Goal: Task Accomplishment & Management: Manage account settings

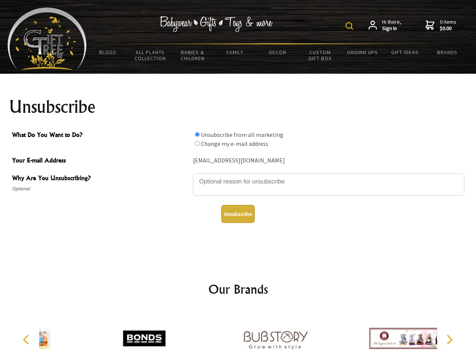
click at [350, 26] on img at bounding box center [349, 26] width 8 height 8
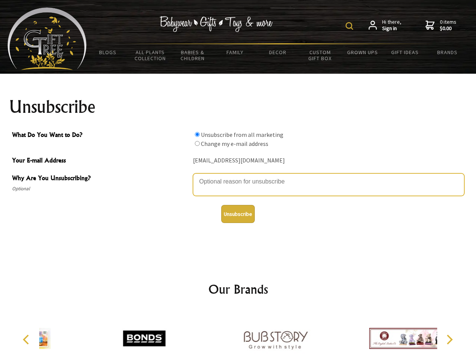
click at [238, 176] on textarea "Why Are You Unsubscribing?" at bounding box center [328, 185] width 271 height 23
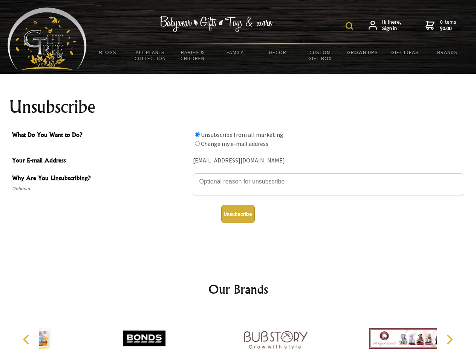
click at [197, 134] on input "What Do You Want to Do?" at bounding box center [197, 134] width 5 height 5
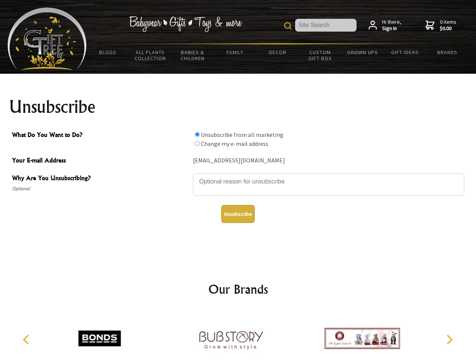
click at [197, 143] on input "What Do You Want to Do?" at bounding box center [197, 143] width 5 height 5
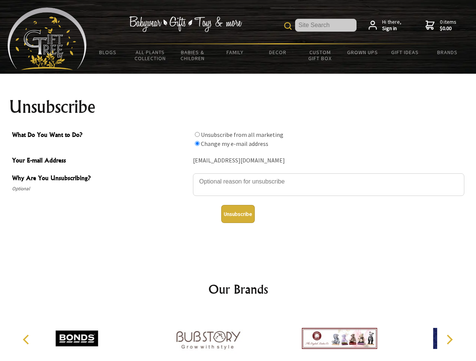
radio input "true"
click at [238, 214] on button "Unsubscribe" at bounding box center [238, 214] width 34 height 18
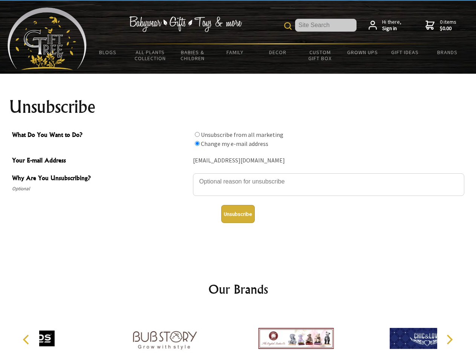
click at [258, 336] on img at bounding box center [295, 339] width 75 height 56
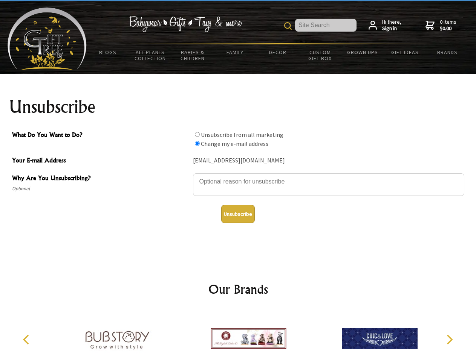
click at [27, 340] on icon "Previous" at bounding box center [27, 340] width 10 height 10
click at [449, 340] on icon "Next" at bounding box center [449, 340] width 10 height 10
